Goal: Answer question/provide support

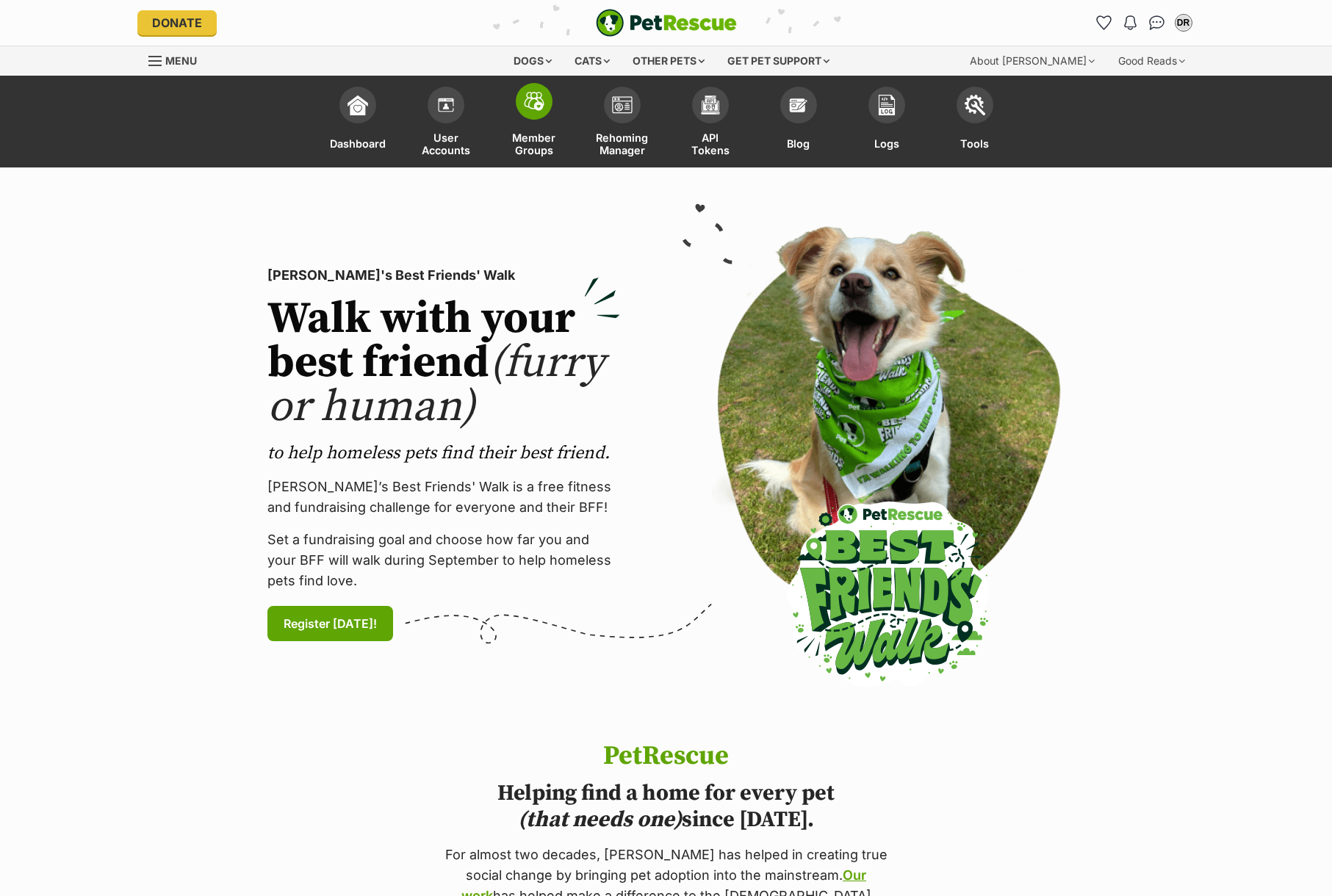
click at [548, 105] on span at bounding box center [534, 101] width 37 height 37
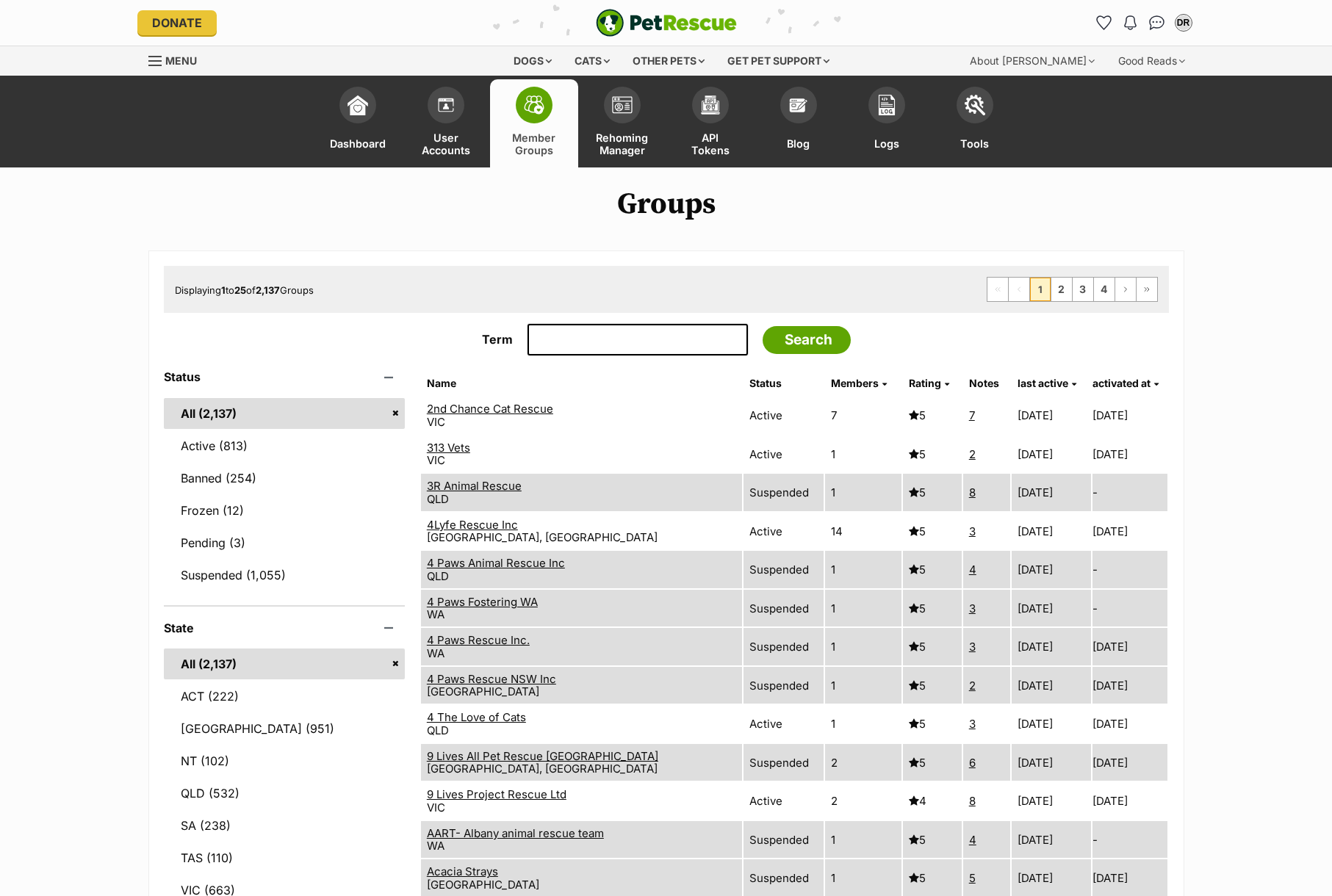
click at [547, 333] on input "Term" at bounding box center [638, 340] width 221 height 33
type input "PAWS"
click at [762, 326] on input "Search" at bounding box center [807, 340] width 88 height 28
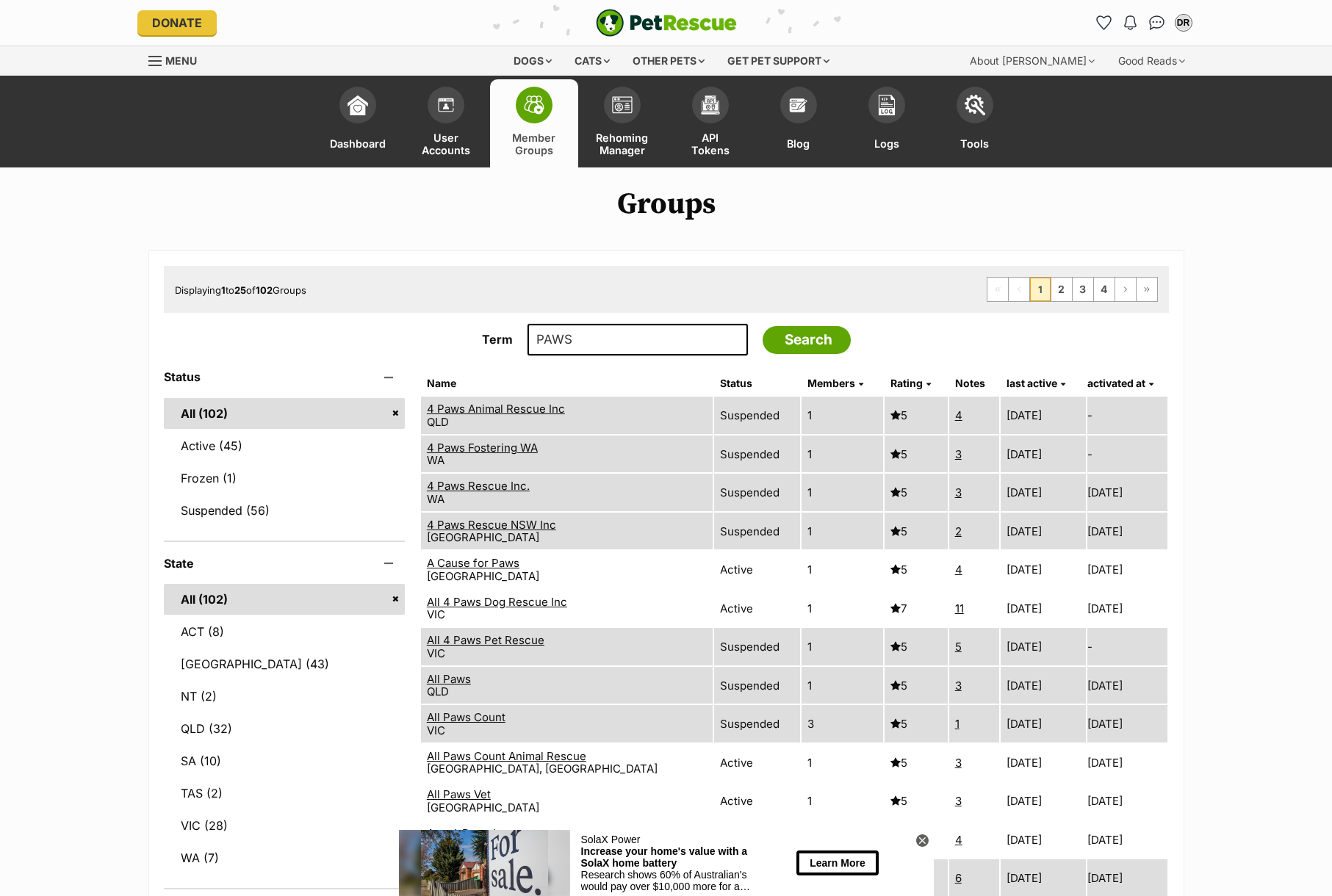
click at [623, 353] on input "PAWS" at bounding box center [638, 340] width 221 height 33
type input "PAWS Darwin"
click at [762, 326] on input "Search" at bounding box center [807, 340] width 88 height 28
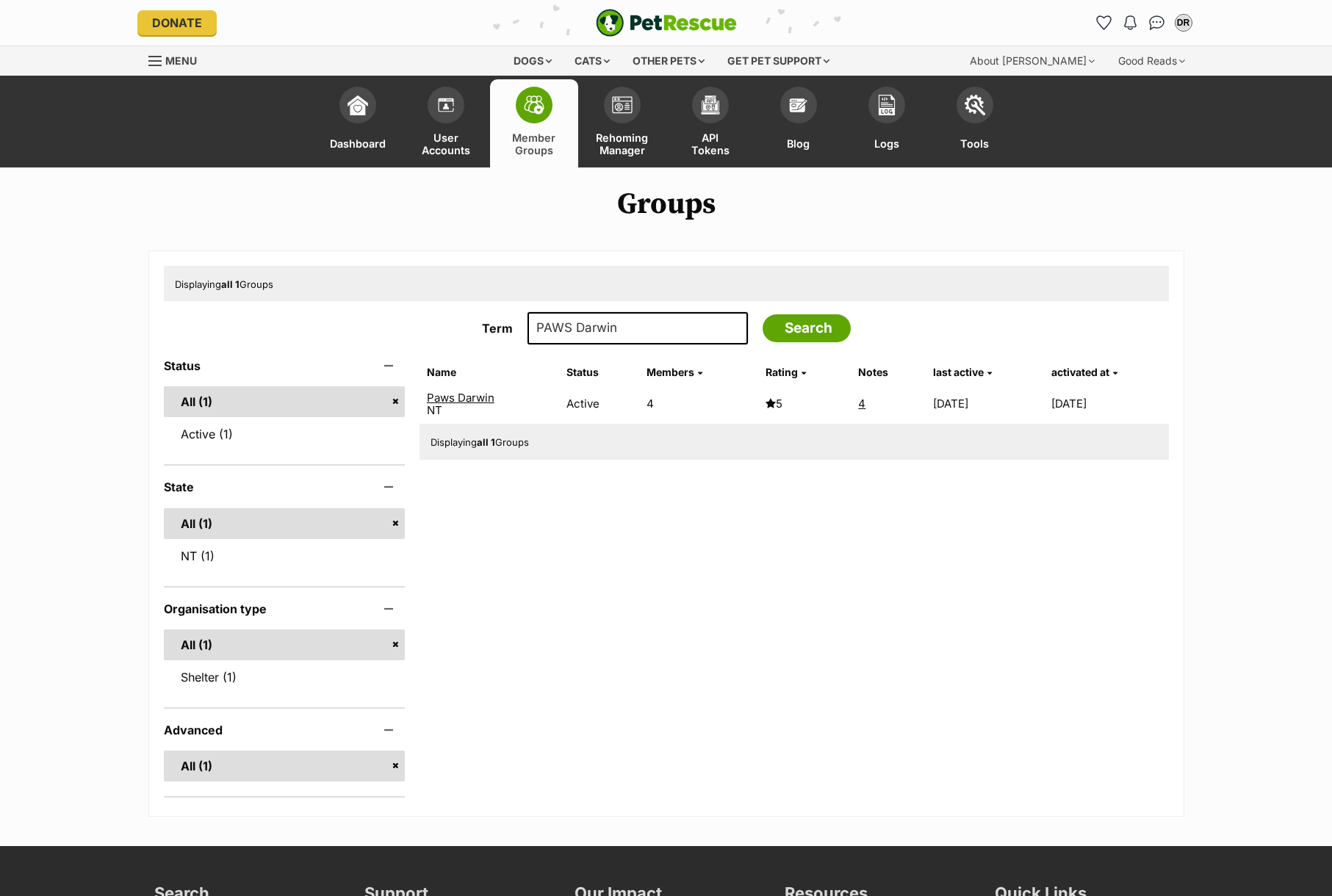
click at [481, 397] on link "Paws Darwin" at bounding box center [460, 397] width 68 height 14
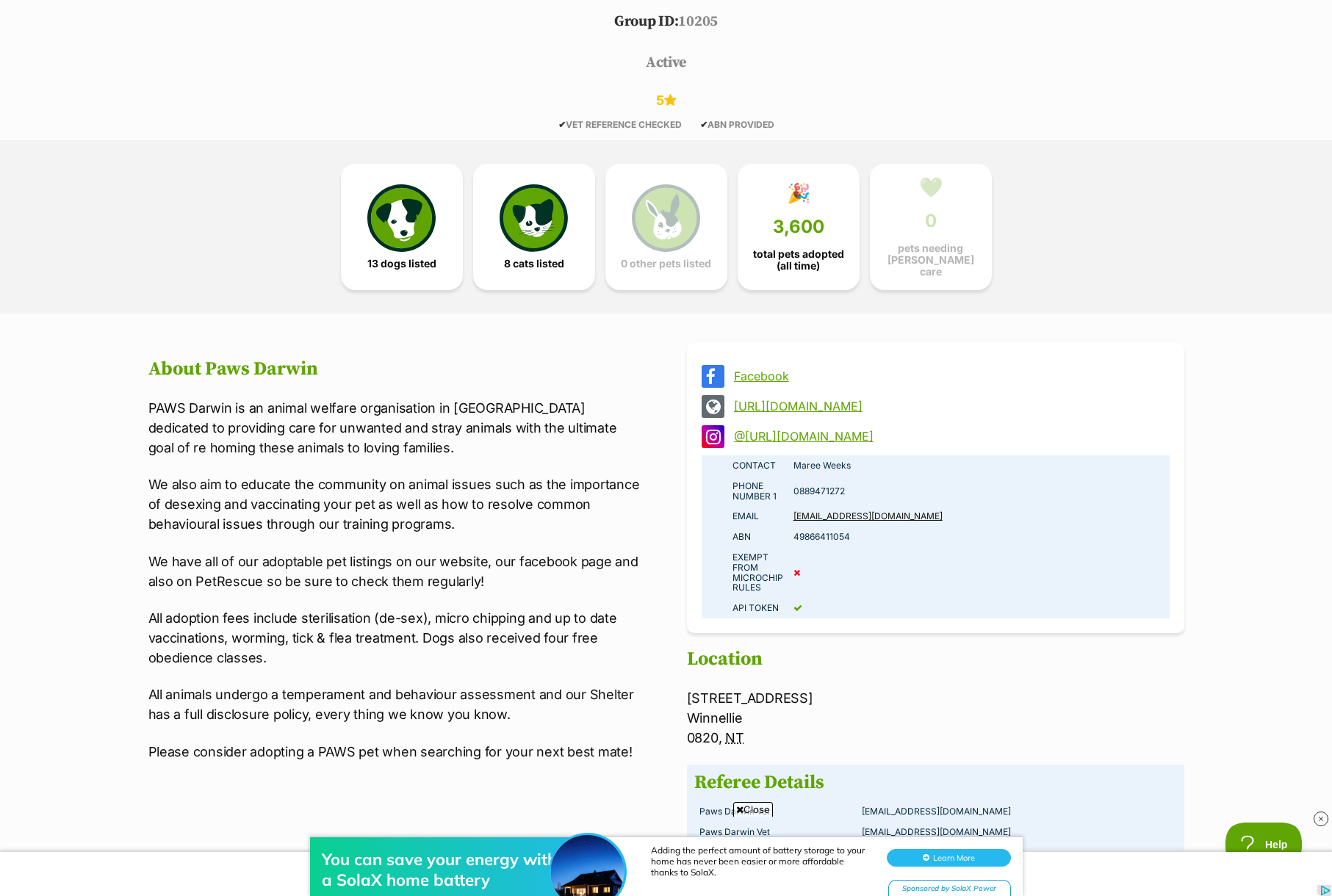
scroll to position [719, 0]
drag, startPoint x: 863, startPoint y: 462, endPoint x: 790, endPoint y: 455, distance: 73.3
click at [790, 455] on td "Maree Weeks" at bounding box center [979, 464] width 382 height 20
copy td "Maree Weeks"
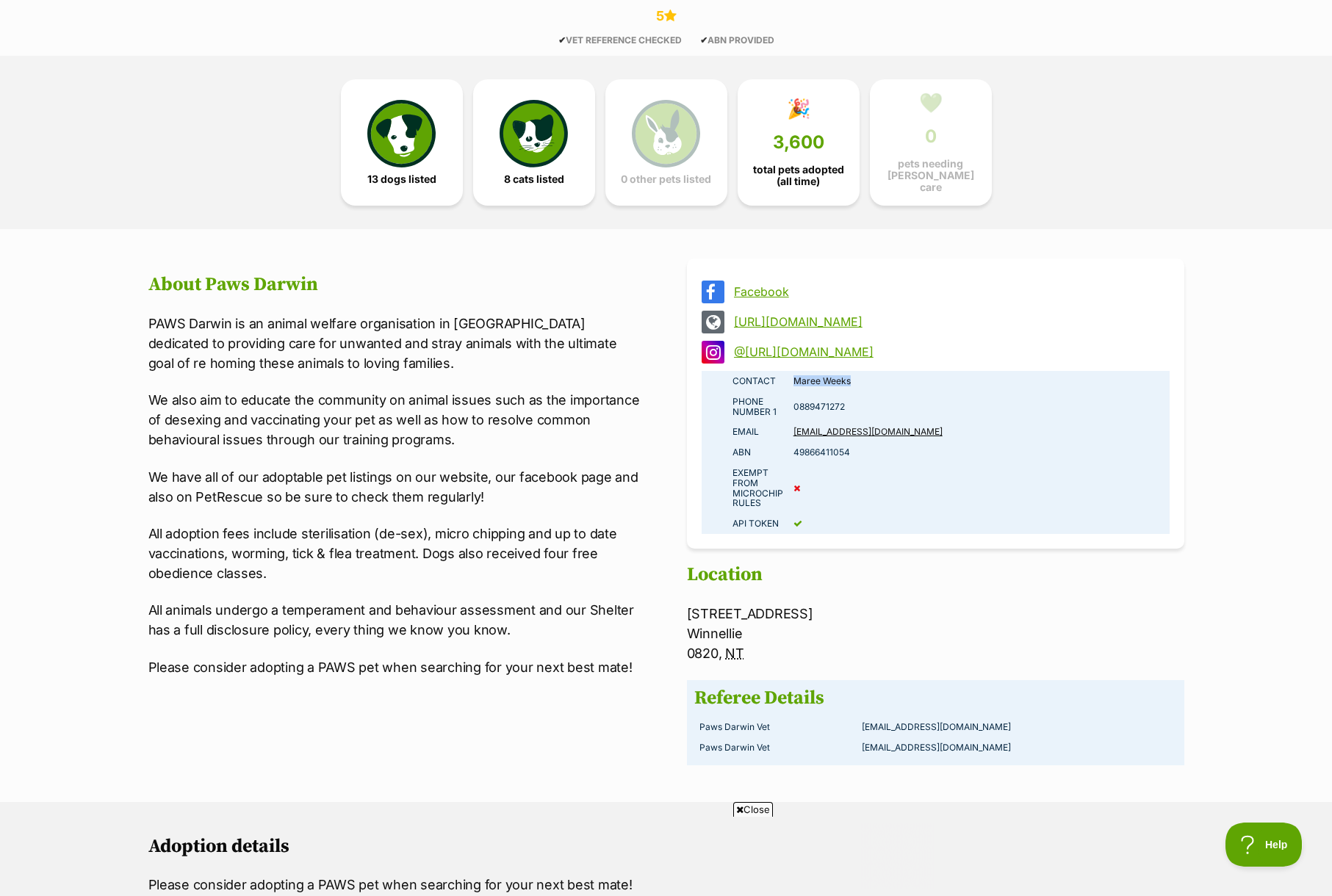
scroll to position [0, 0]
drag, startPoint x: 856, startPoint y: 447, endPoint x: 792, endPoint y: 445, distance: 64.0
click at [792, 445] on td "49866411054" at bounding box center [979, 452] width 382 height 20
copy td "49866411054"
click at [1112, 315] on link "http://www.pawsdarwin.org.au" at bounding box center [949, 322] width 430 height 13
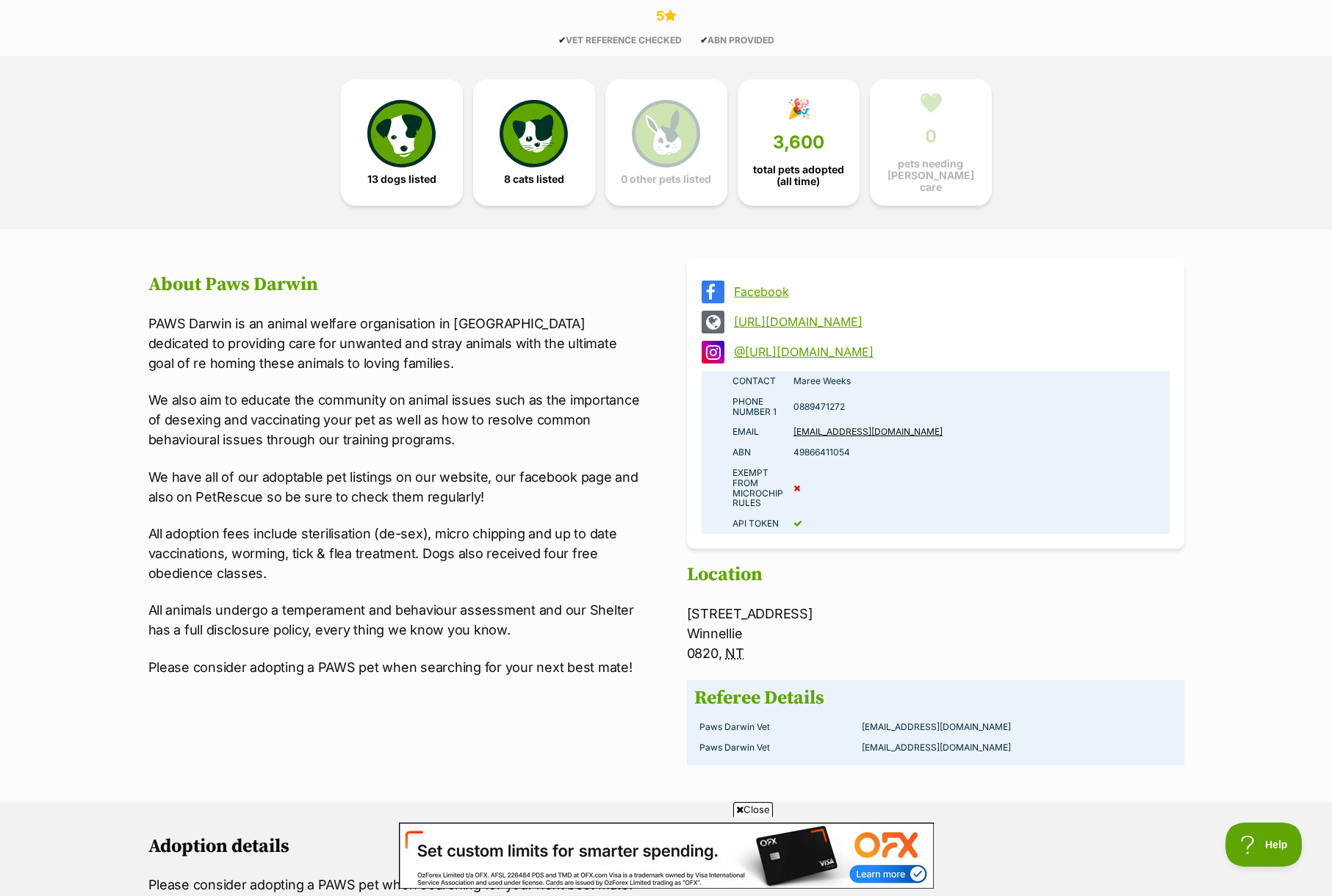
click at [586, 426] on p "We also aim to educate the community on animal issues such as the importance of…" at bounding box center [397, 419] width 498 height 60
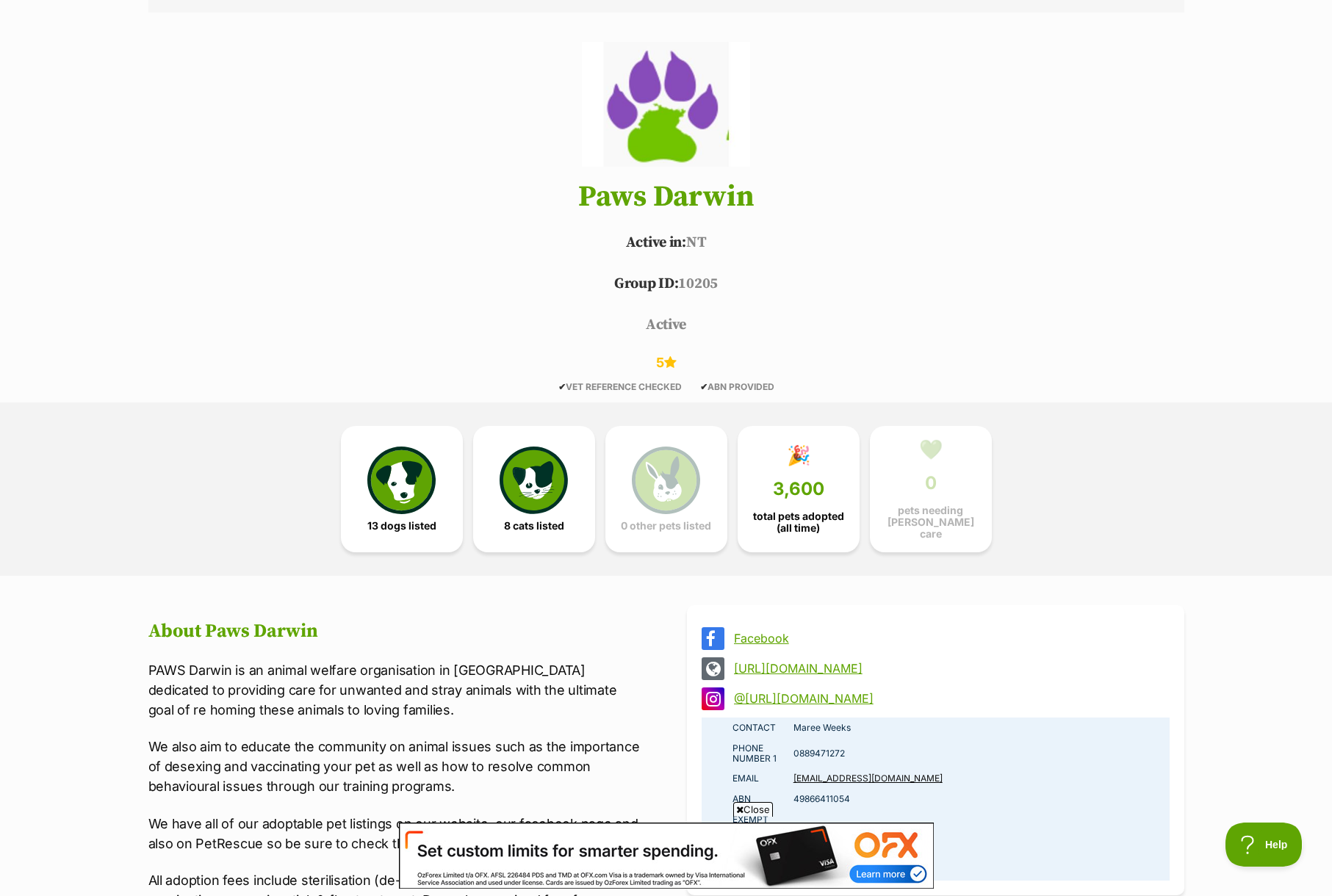
scroll to position [400, 0]
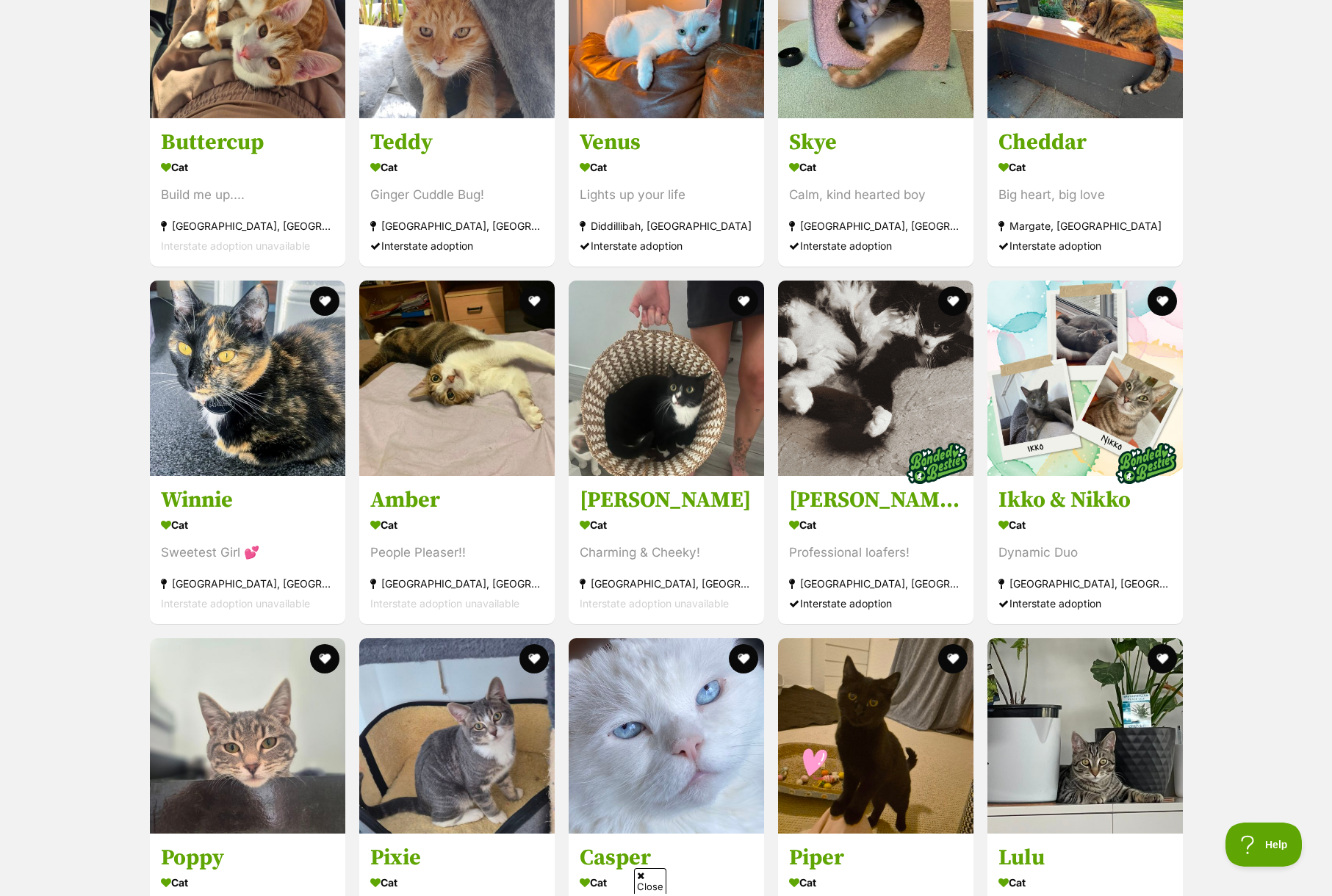
scroll to position [2503, 0]
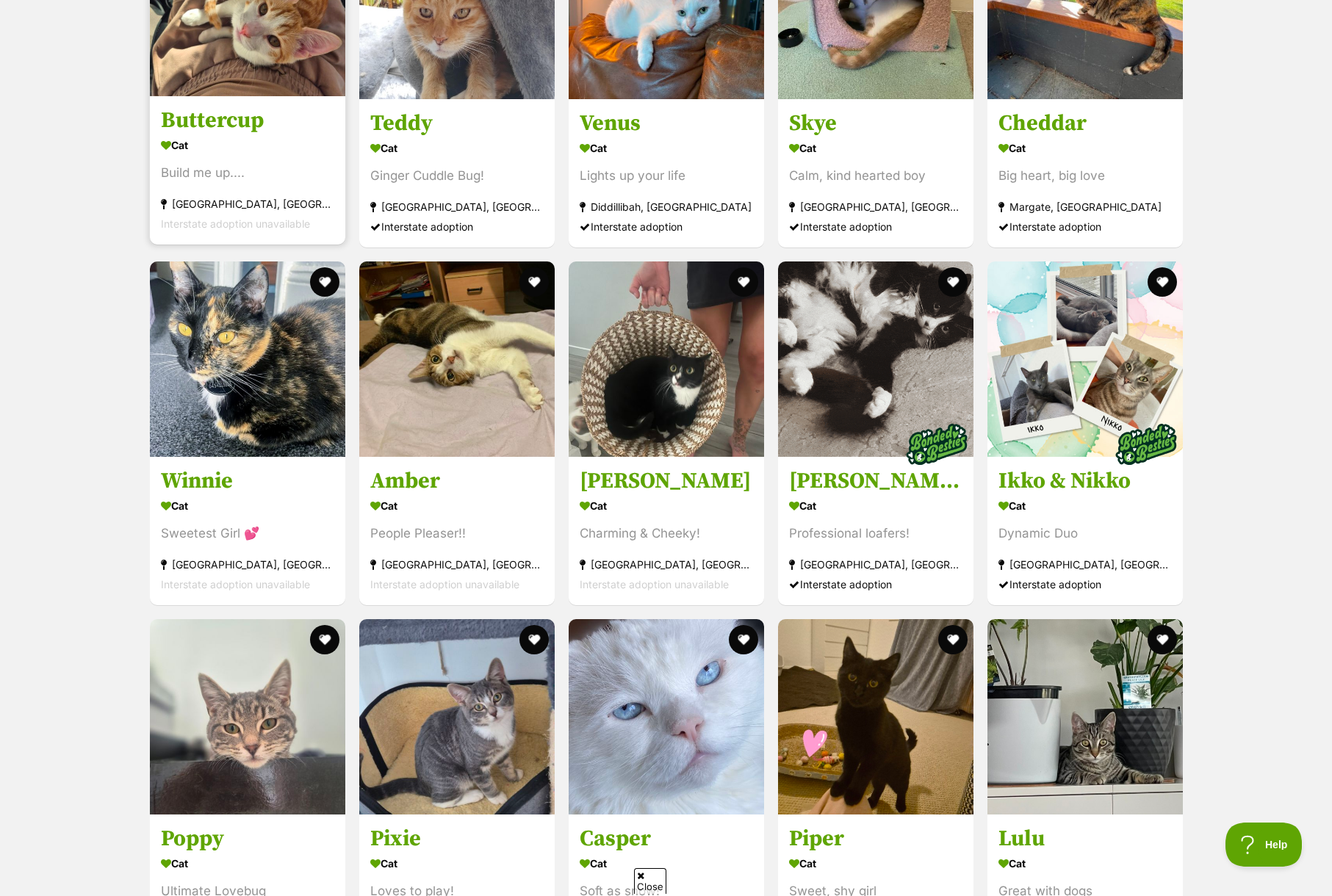
click at [239, 106] on h3 "Buttercup" at bounding box center [248, 120] width 173 height 28
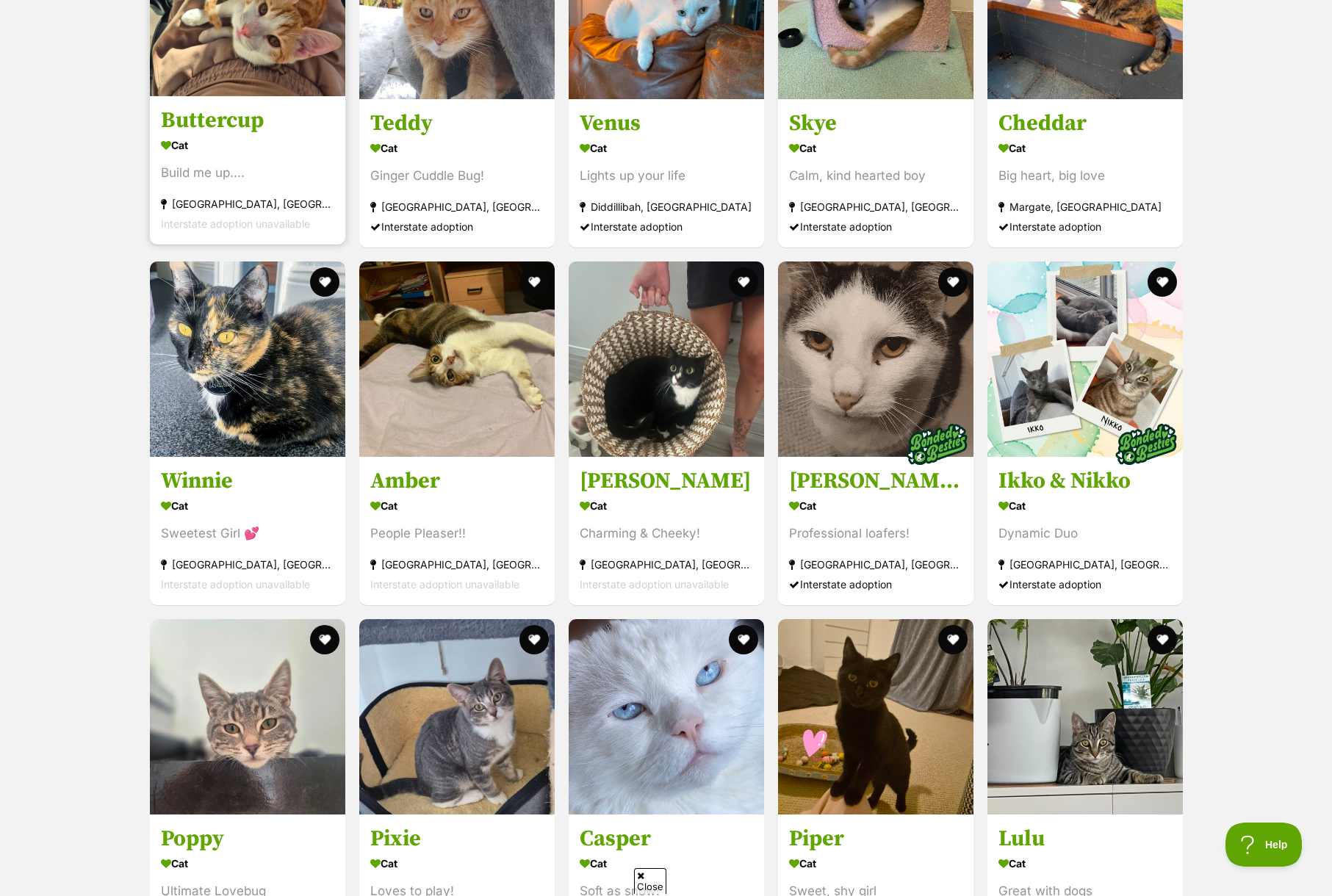
scroll to position [0, 0]
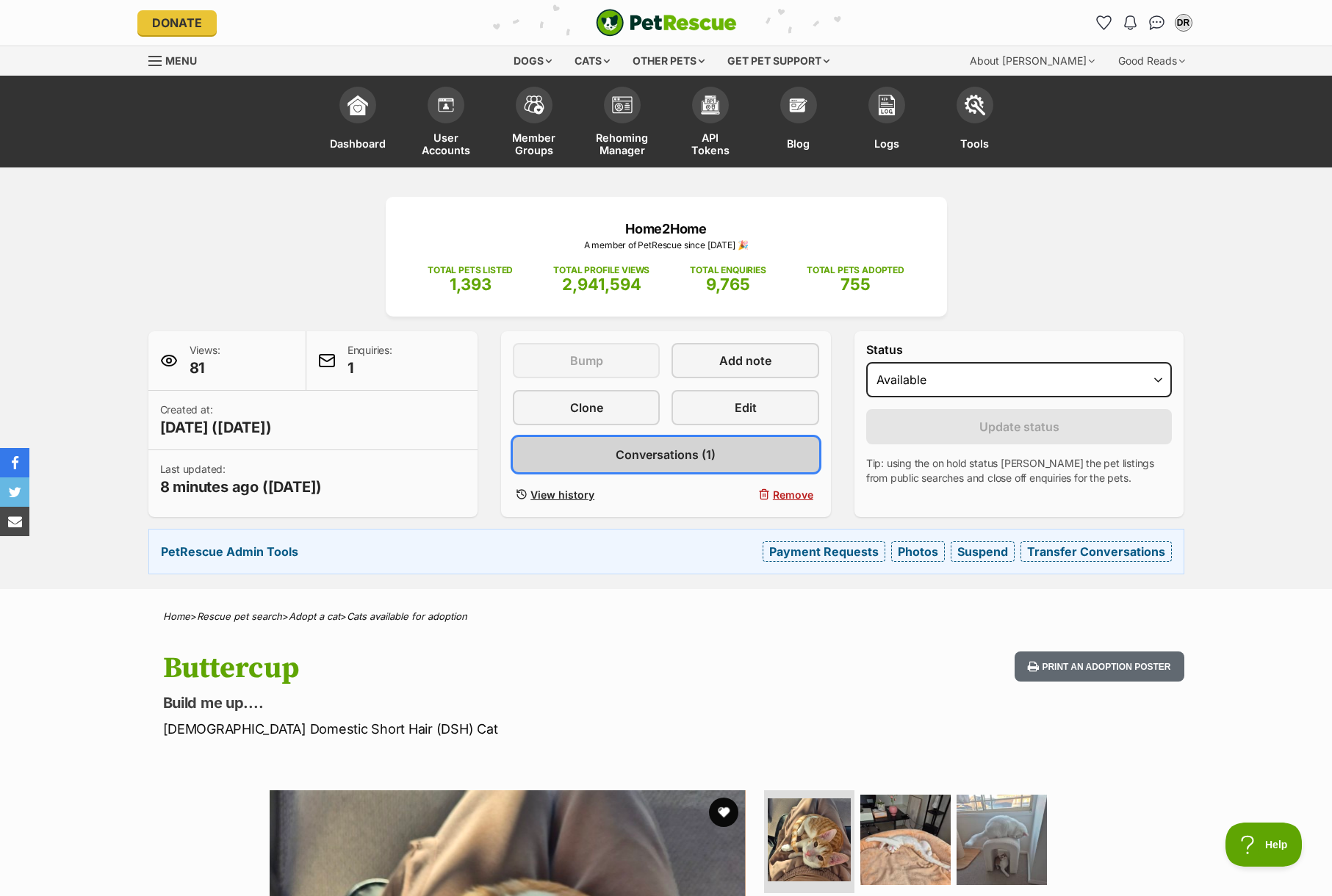
click at [733, 448] on link "Conversations (1)" at bounding box center [666, 454] width 306 height 35
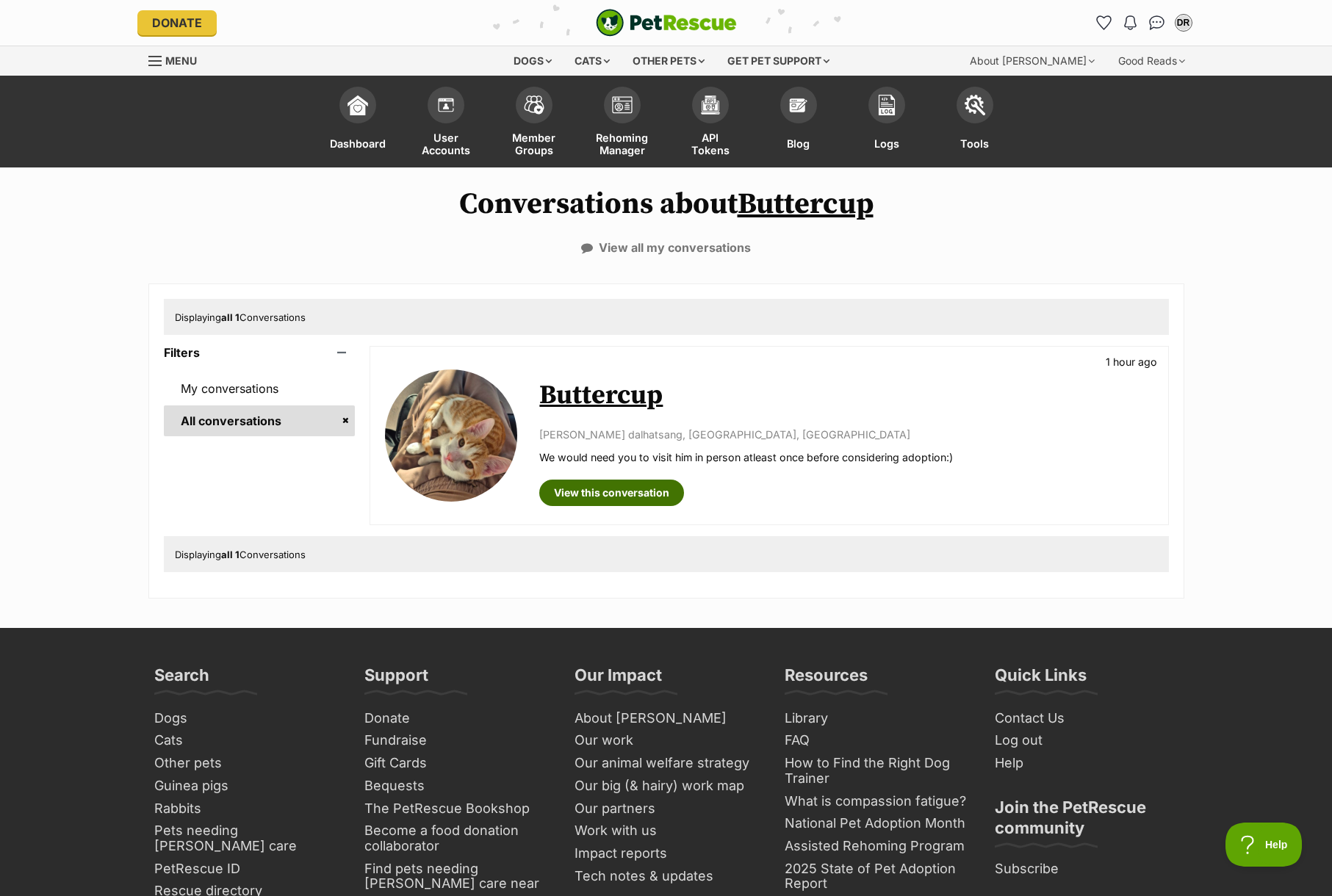
click at [586, 491] on link "View this conversation" at bounding box center [611, 493] width 145 height 26
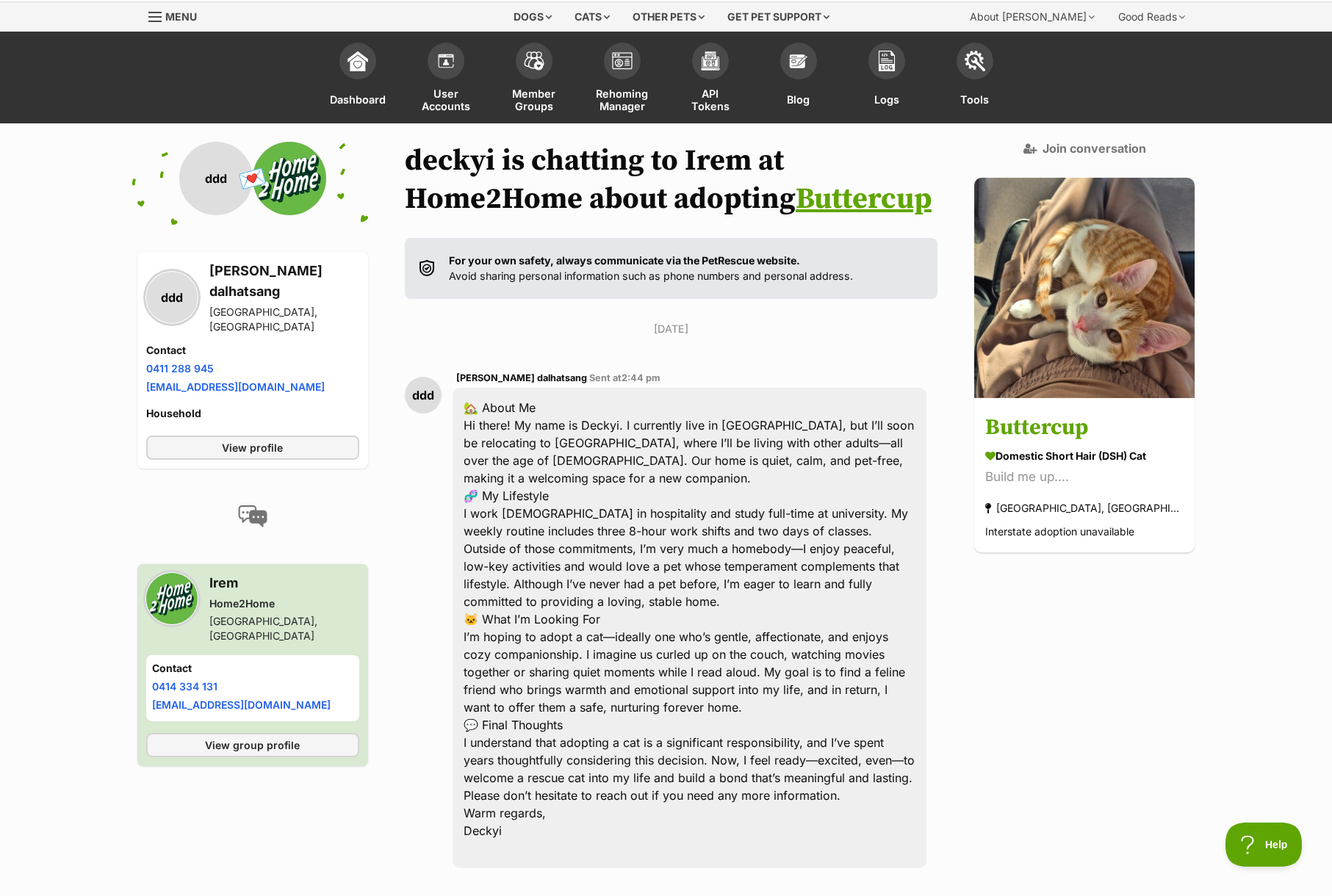
scroll to position [61, 0]
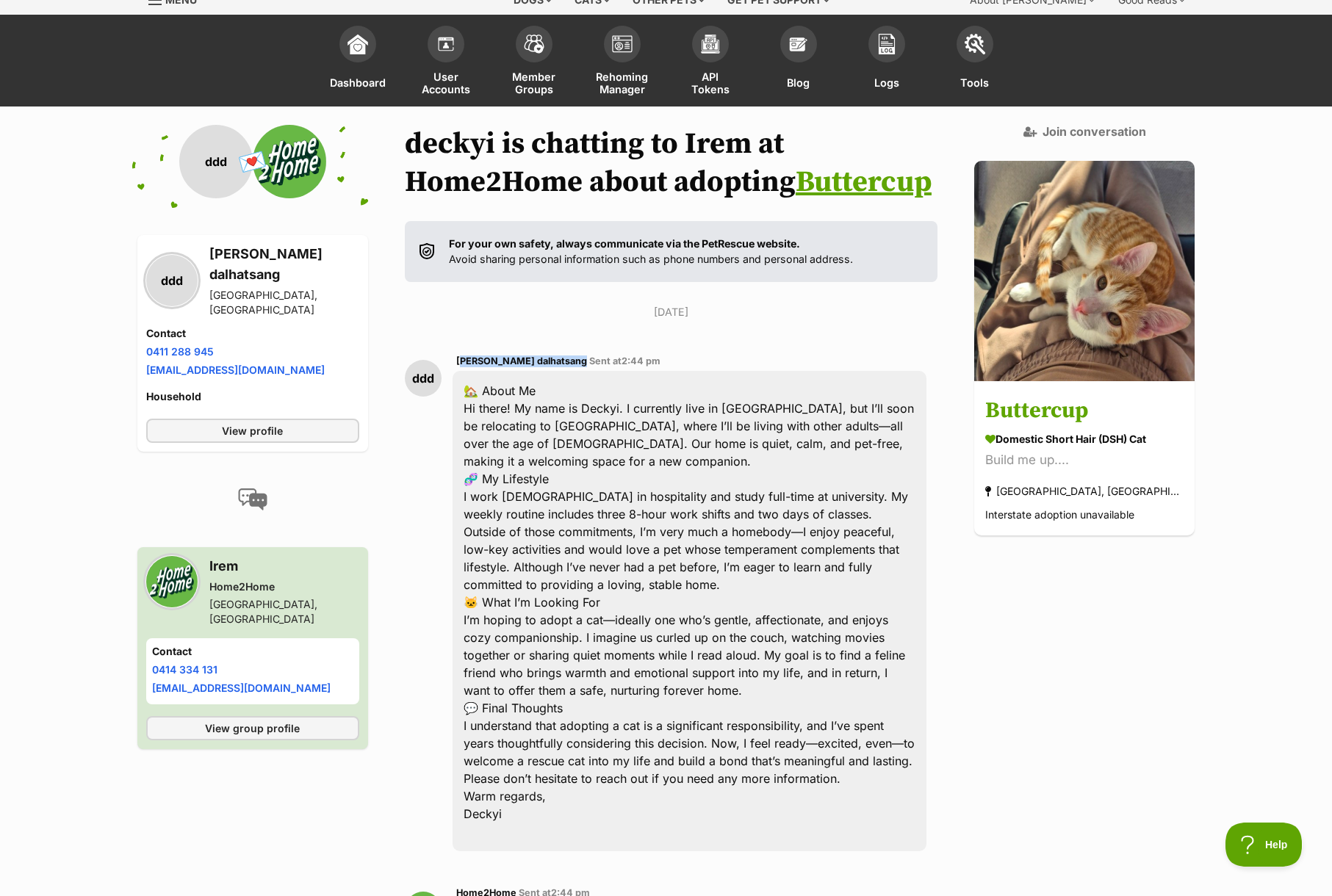
drag, startPoint x: 576, startPoint y: 362, endPoint x: 458, endPoint y: 362, distance: 118.0
click at [458, 362] on div "ddd [PERSON_NAME] dalhatsang Sent at 2:44 pm 🏡 About Me Hi there! My name is De…" at bounding box center [671, 601] width 534 height 520
copy span "[PERSON_NAME] dalhatsang"
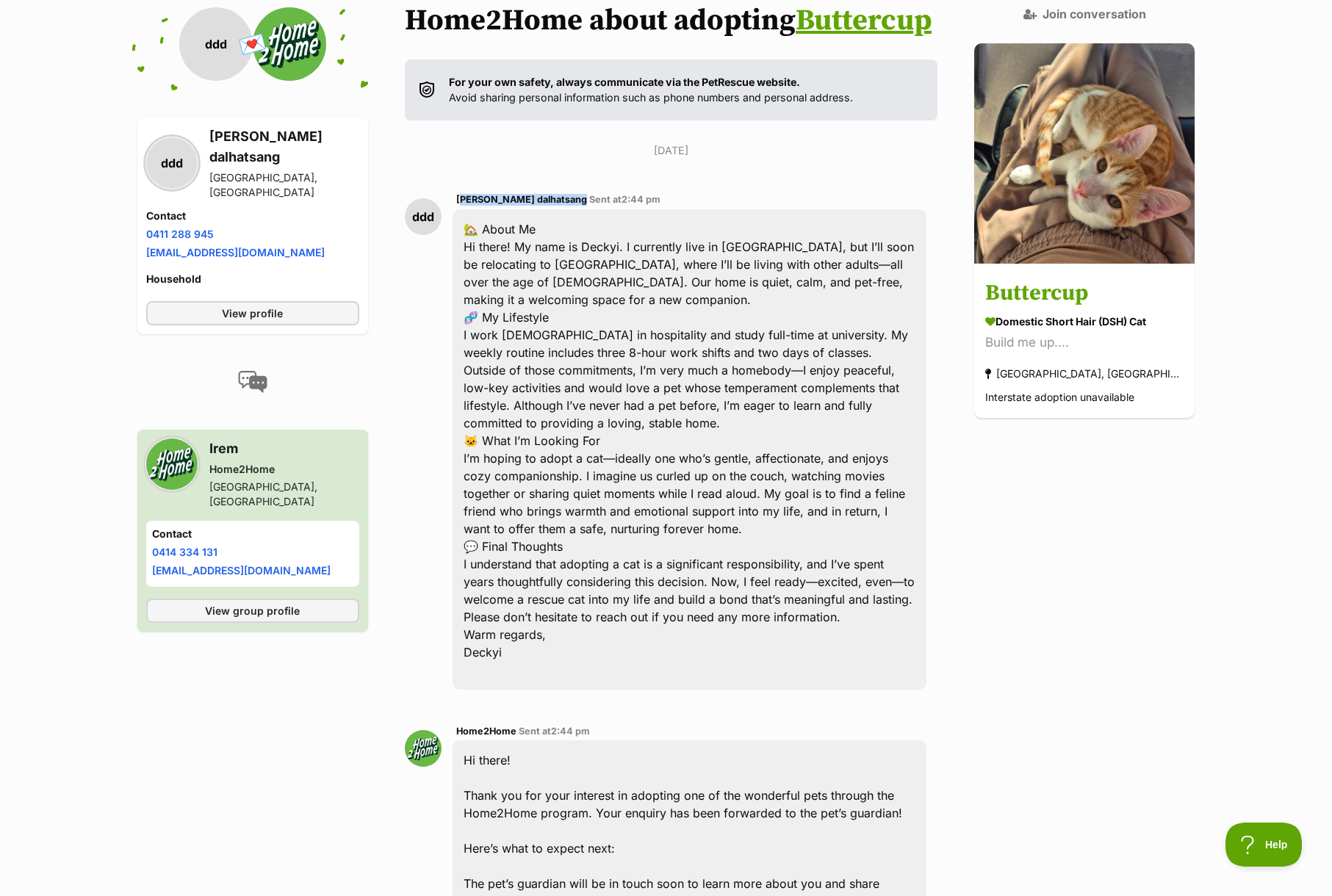
scroll to position [0, 0]
